Goal: Information Seeking & Learning: Understand process/instructions

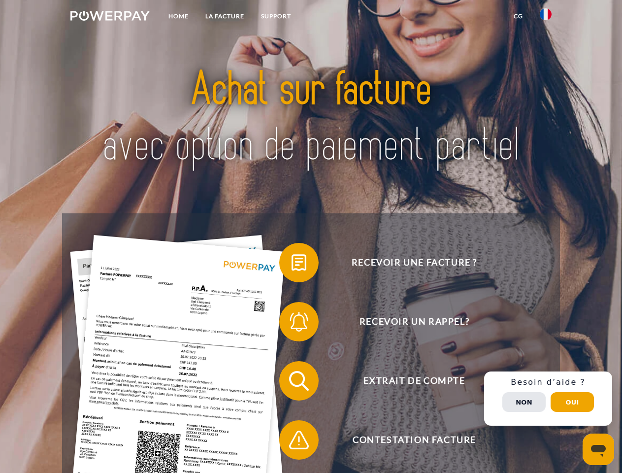
click at [110, 17] on img at bounding box center [109, 16] width 79 height 10
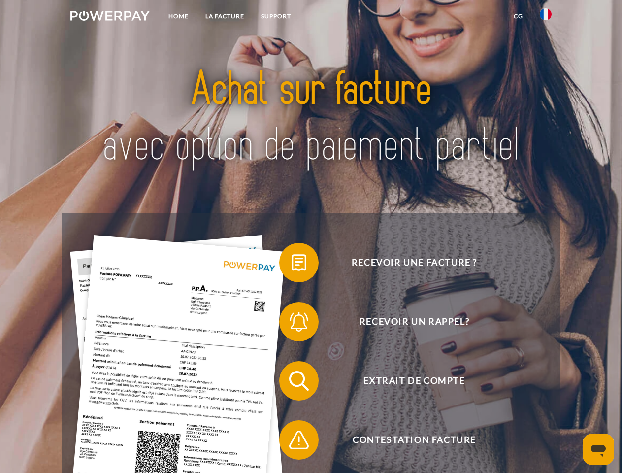
click at [546, 17] on img at bounding box center [546, 14] width 12 height 12
click at [518, 16] on link "CG" at bounding box center [518, 16] width 26 height 18
click at [292, 265] on span at bounding box center [284, 262] width 49 height 49
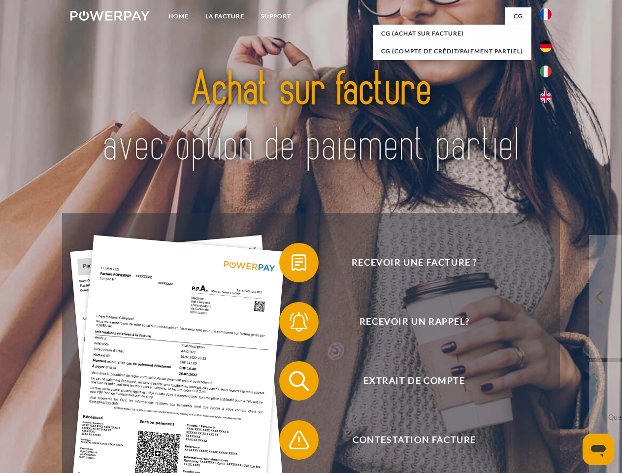
click at [292, 324] on span at bounding box center [284, 321] width 49 height 49
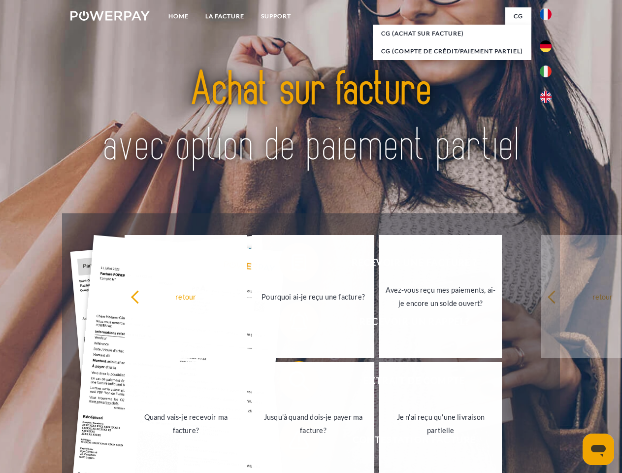
click at [292, 383] on link "Jusqu'à quand dois-je payer ma facture?" at bounding box center [313, 423] width 123 height 123
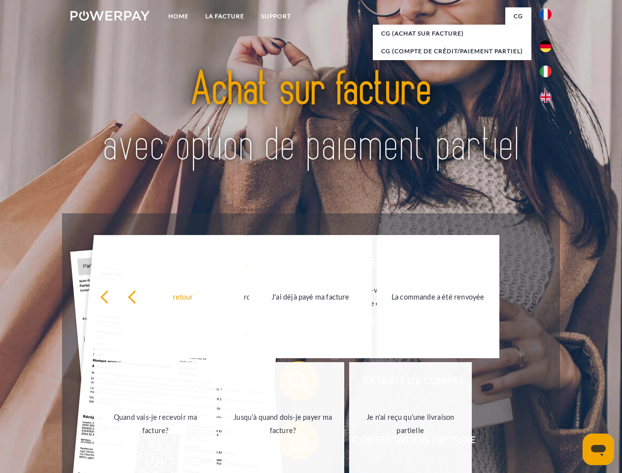
click at [292, 442] on div "retour Pourquoi ai-je reçu une facture? Avez-vous reçu mes paiements, ai-je enc…" at bounding box center [283, 360] width 398 height 254
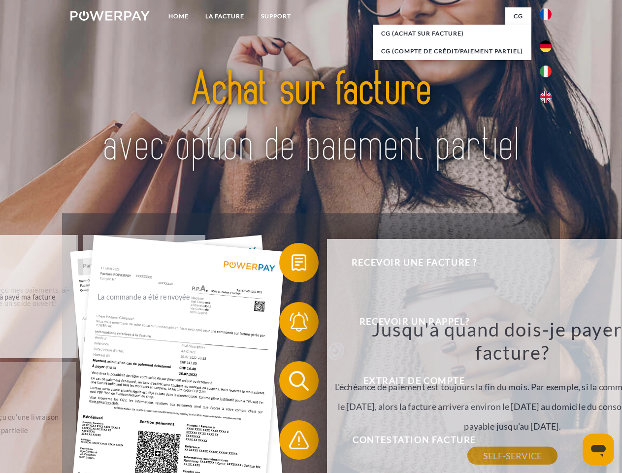
click at [548, 399] on div "Recevoir une facture ? Recevoir un rappel? Extrait de compte retour" at bounding box center [311, 410] width 498 height 394
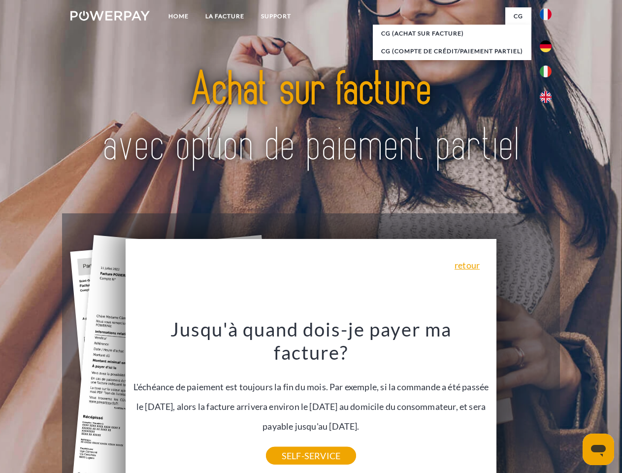
click at [524, 401] on span "Extrait de compte" at bounding box center [414, 380] width 241 height 39
click at [572, 402] on header "Home LA FACTURE Support" at bounding box center [311, 340] width 622 height 680
